Goal: Task Accomplishment & Management: Use online tool/utility

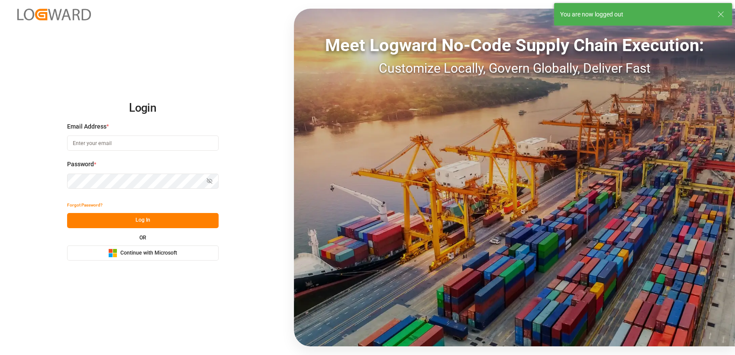
type input "[PERSON_NAME][EMAIL_ADDRESS][PERSON_NAME][PERSON_NAME][DOMAIN_NAME]"
click at [171, 256] on span "Continue with Microsoft" at bounding box center [148, 253] width 57 height 8
